Goal: Find specific page/section: Find specific page/section

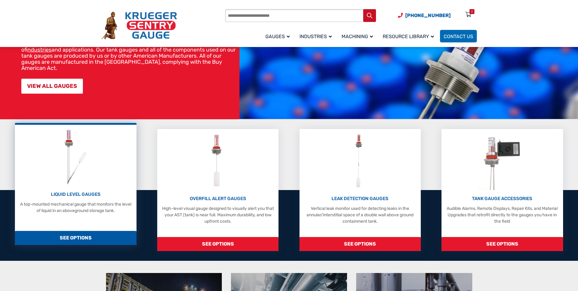
scroll to position [91, 0]
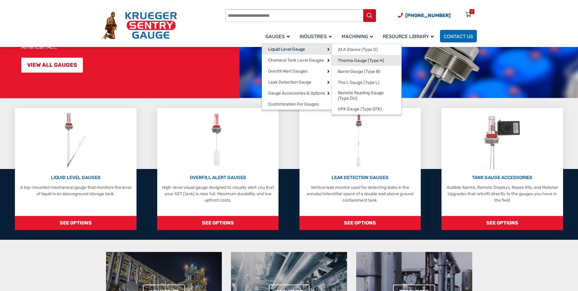
click at [359, 61] on span "Therma Gauge (Type H)" at bounding box center [361, 60] width 46 height 5
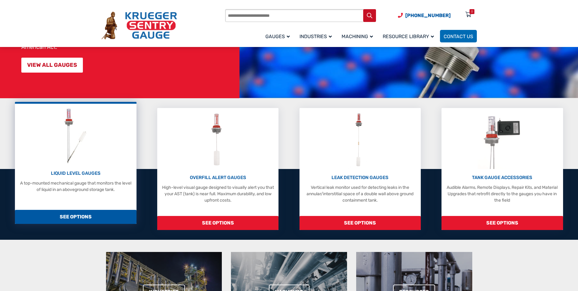
click at [74, 172] on p "LIQUID LEVEL GAUGES" at bounding box center [75, 173] width 115 height 7
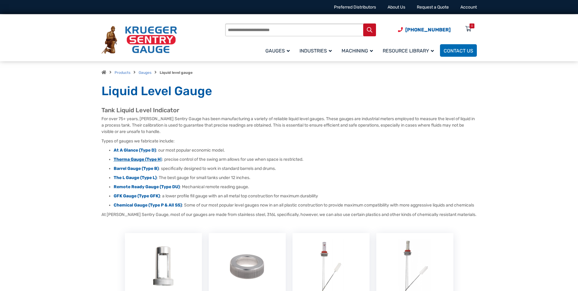
click at [137, 159] on strong "Therma Gauge (Type H" at bounding box center [137, 159] width 47 height 5
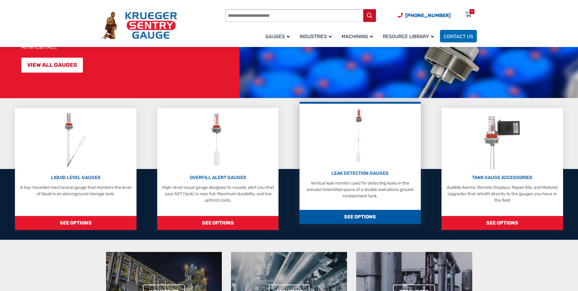
click at [358, 175] on p "LEAK DETECTION GAUGES" at bounding box center [360, 173] width 115 height 7
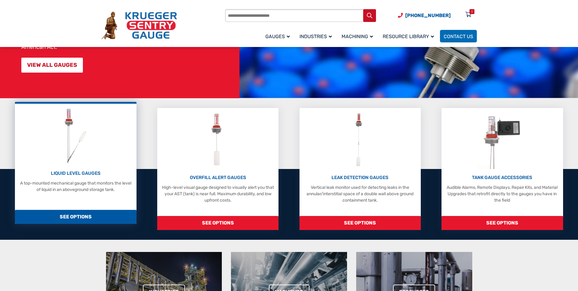
click at [86, 173] on p "LIQUID LEVEL GAUGES" at bounding box center [75, 173] width 115 height 7
